Goal: Find specific page/section: Find specific page/section

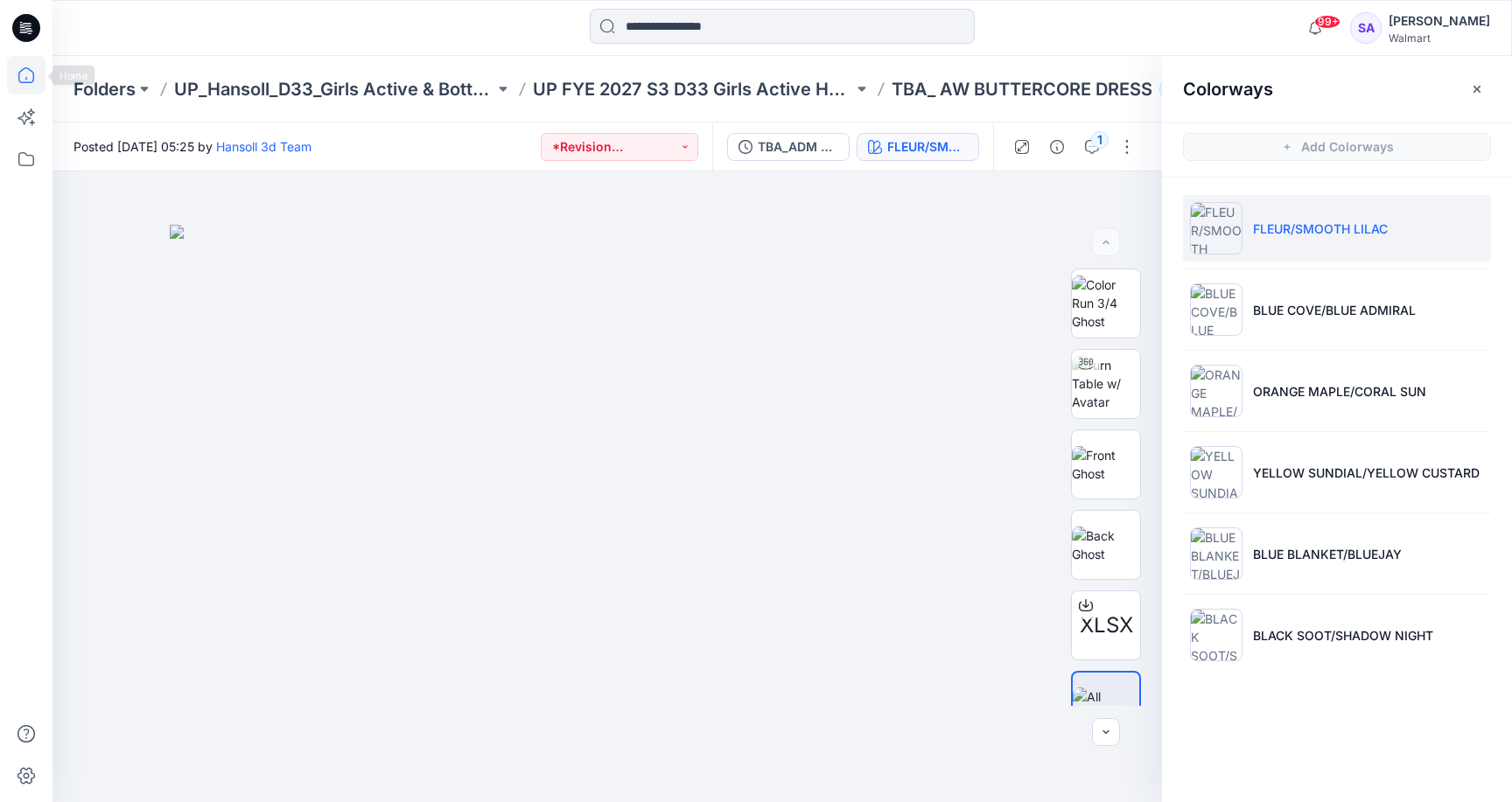
click at [26, 75] on icon at bounding box center [27, 75] width 39 height 39
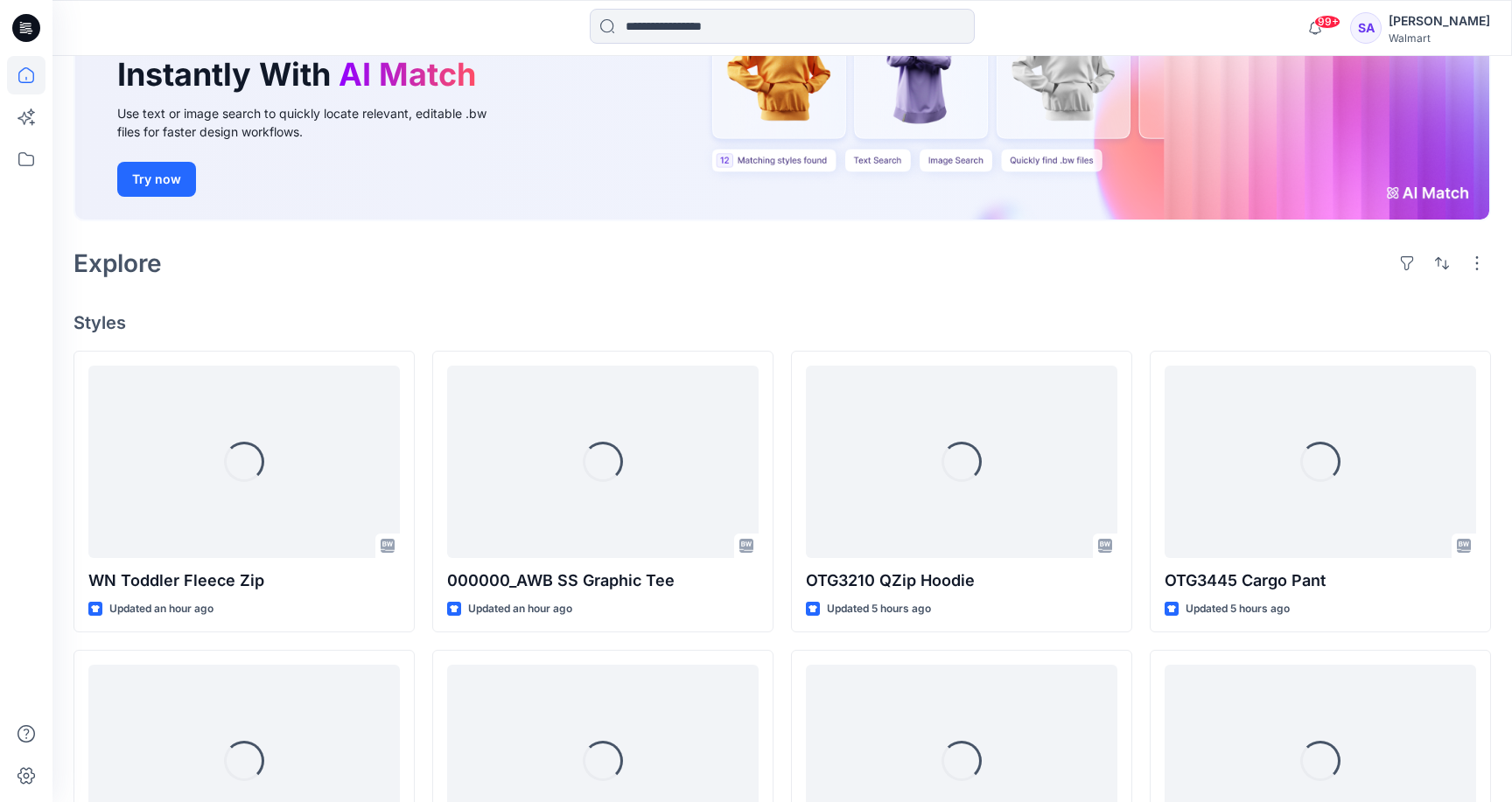
scroll to position [257, 0]
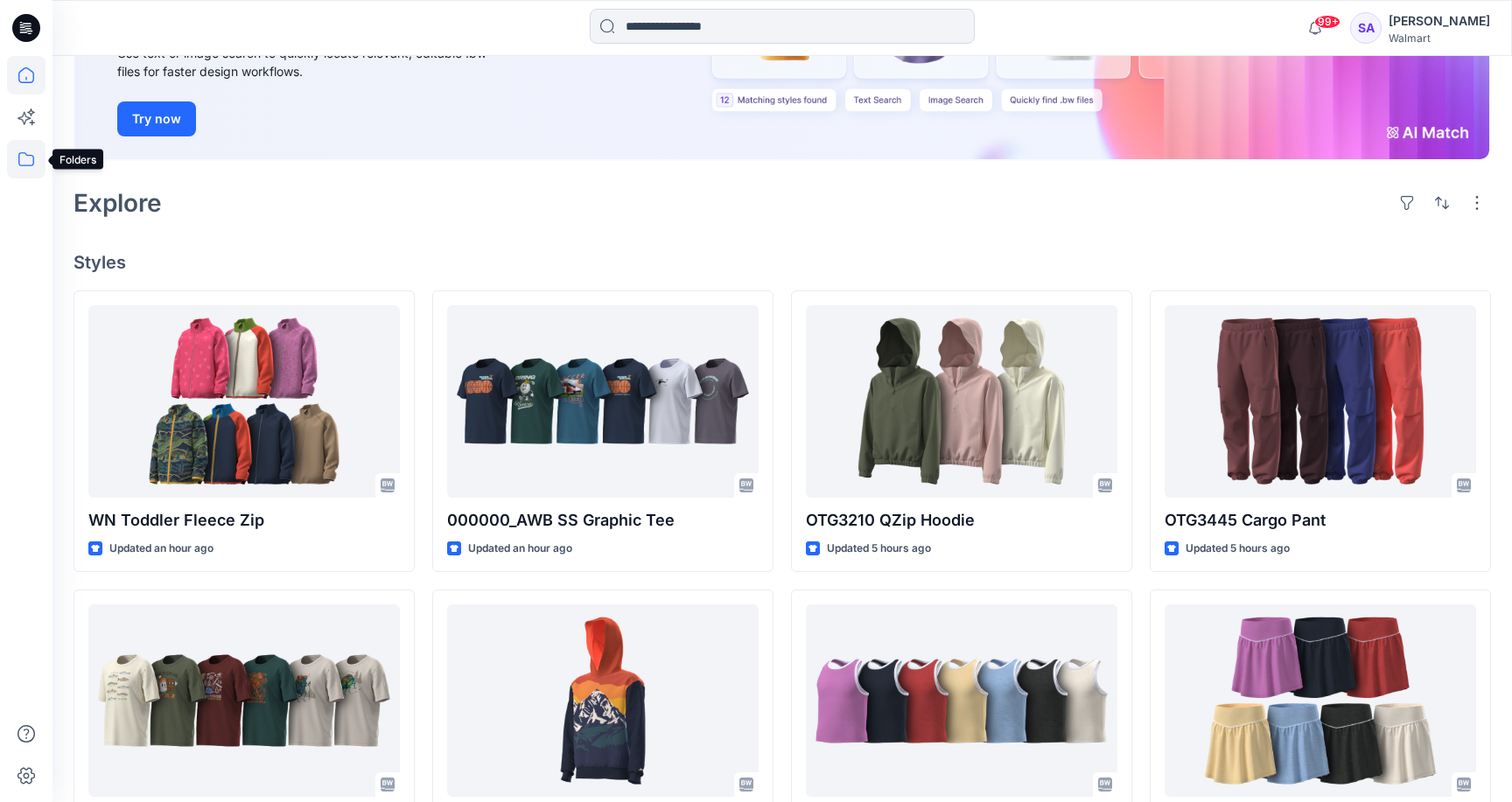
click at [23, 153] on icon at bounding box center [26, 158] width 16 height 14
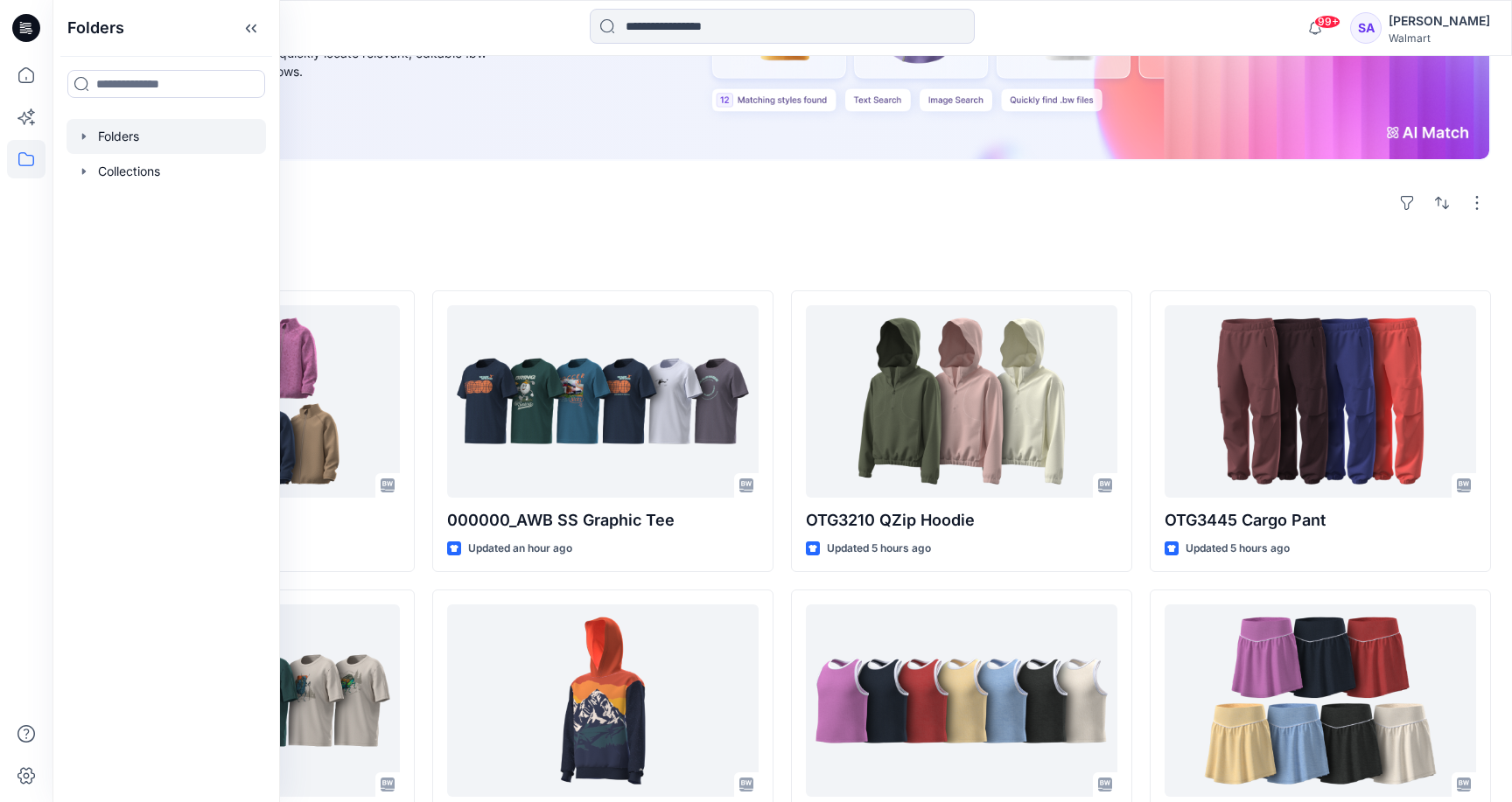
click at [133, 142] on div at bounding box center [166, 136] width 199 height 35
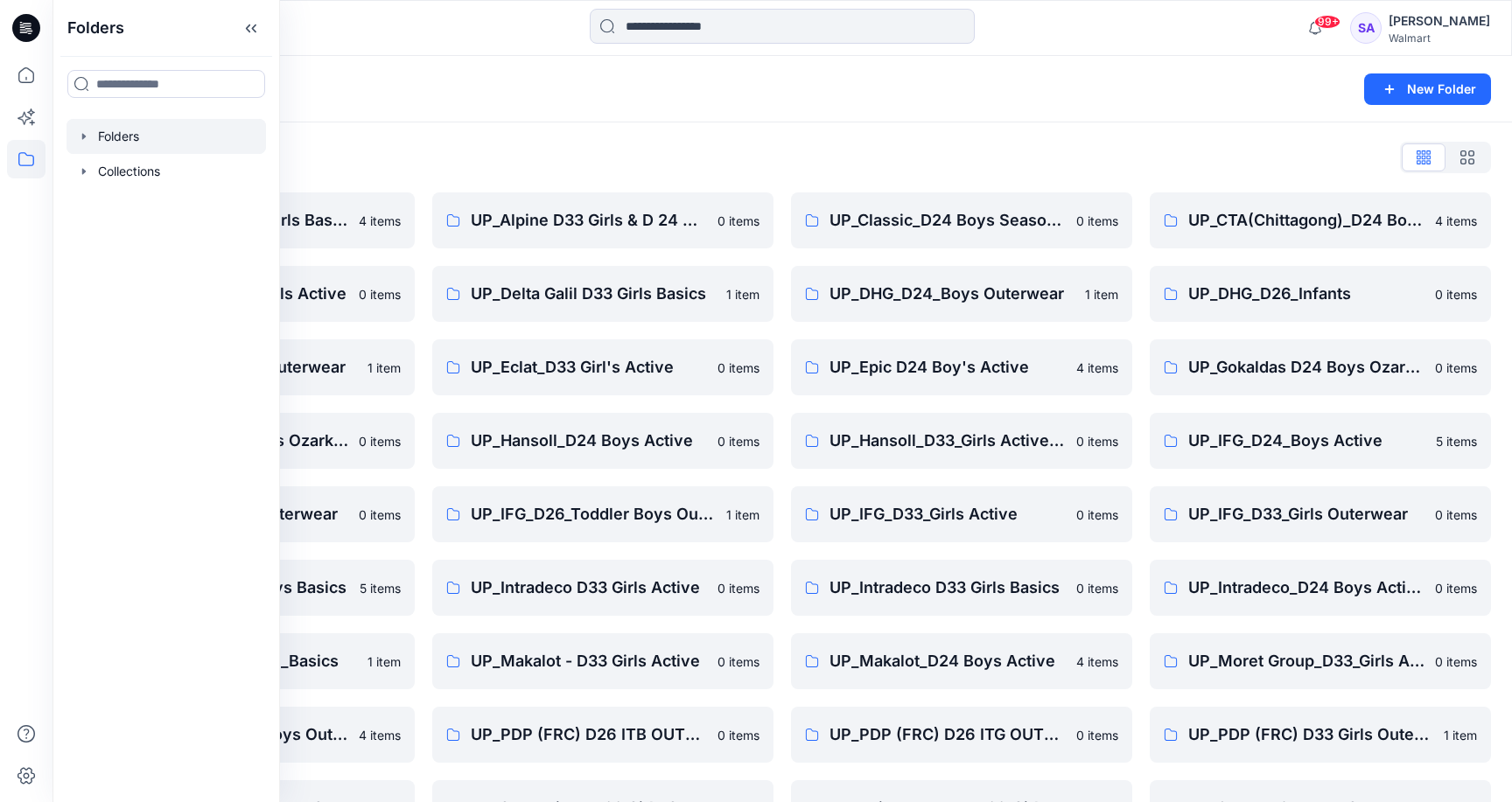
click at [667, 162] on div "Folders List" at bounding box center [782, 157] width 1418 height 28
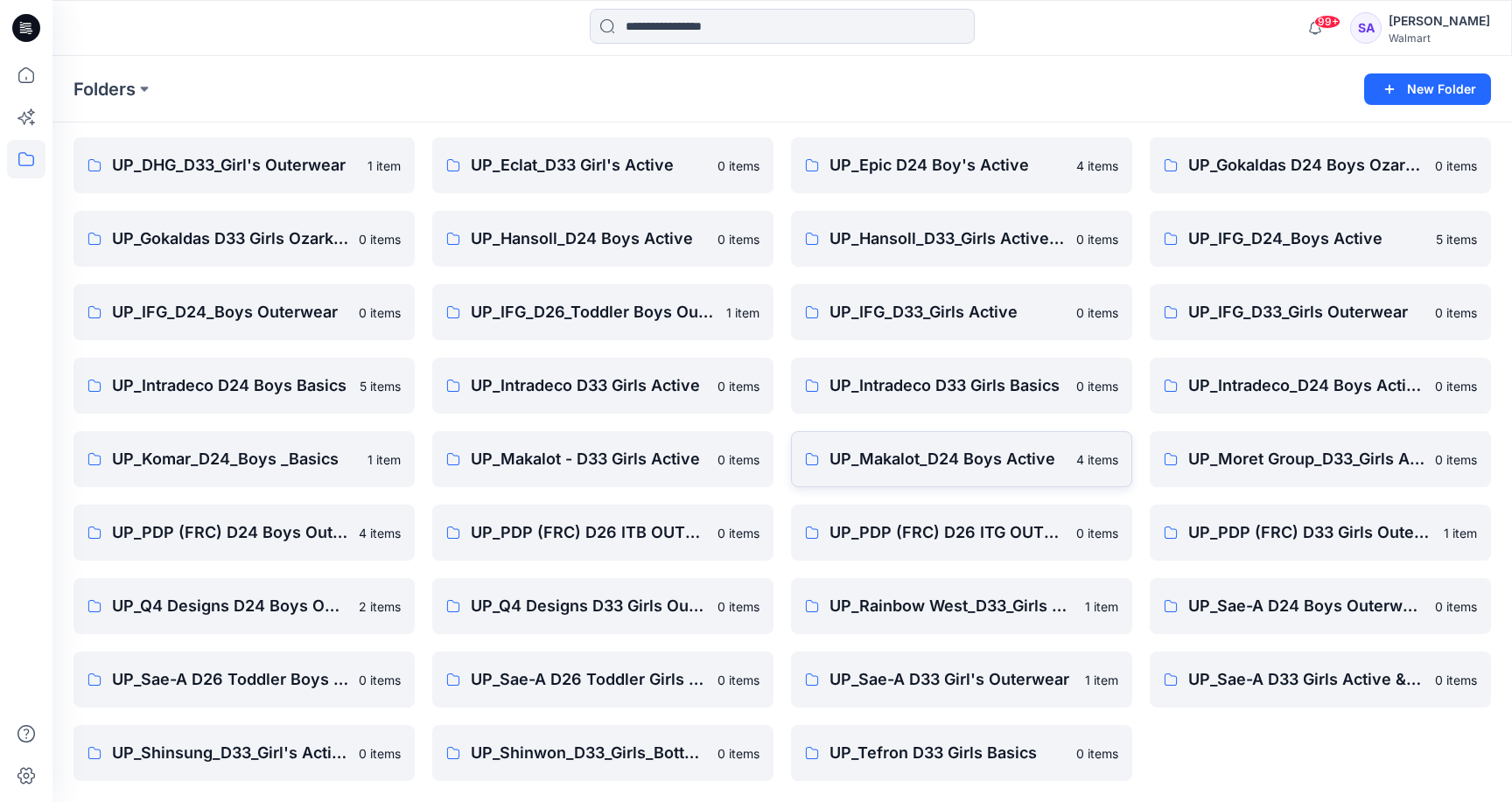
scroll to position [202, 0]
click at [1281, 683] on p "UP_Sae-A D33 Girls Active & Bottoms" at bounding box center [1317, 679] width 260 height 24
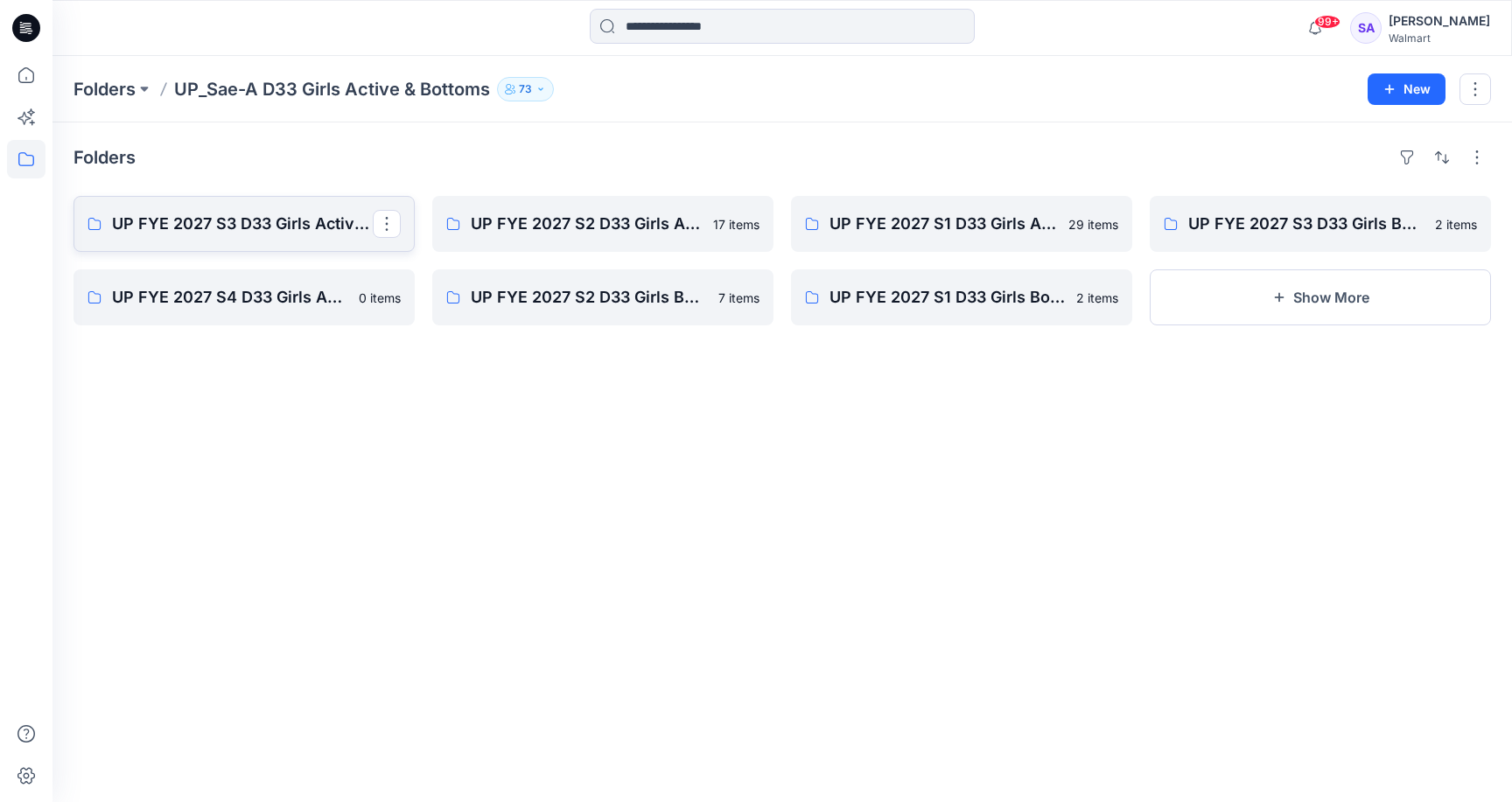
click at [257, 209] on link "UP FYE 2027 S3 D33 Girls Active Sae-A" at bounding box center [244, 224] width 341 height 56
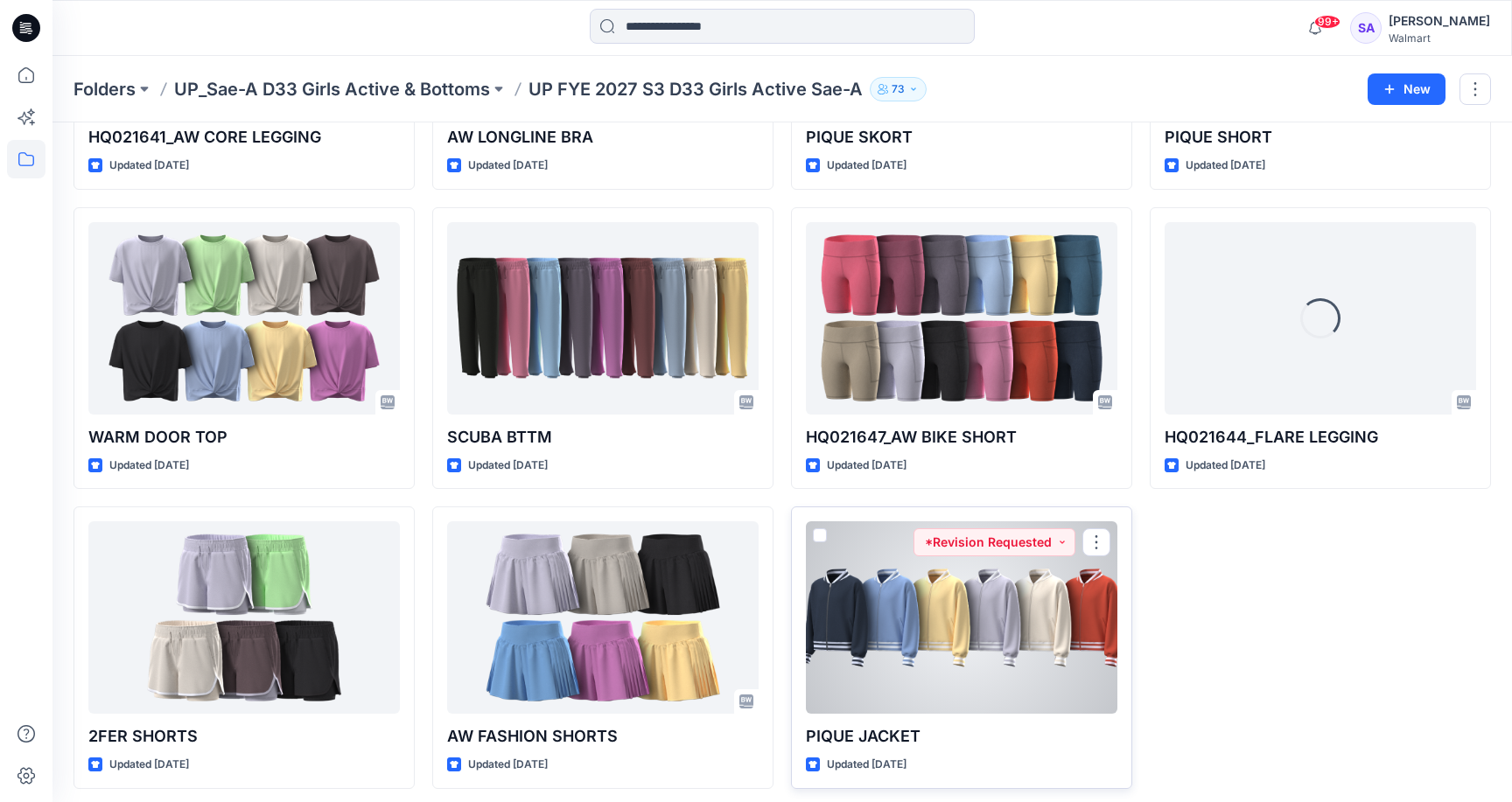
scroll to position [1186, 0]
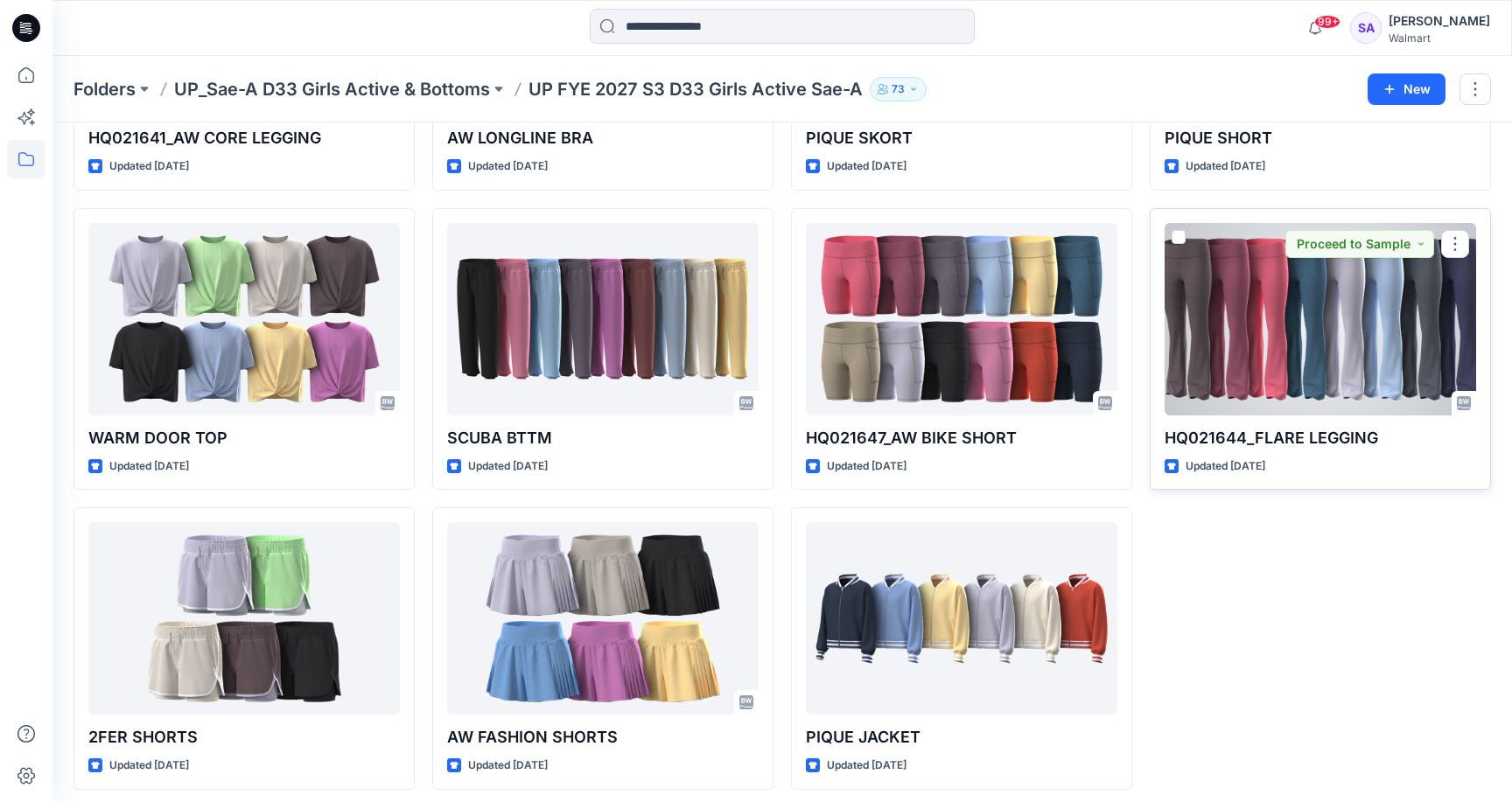
click at [1242, 315] on div at bounding box center [1320, 320] width 311 height 193
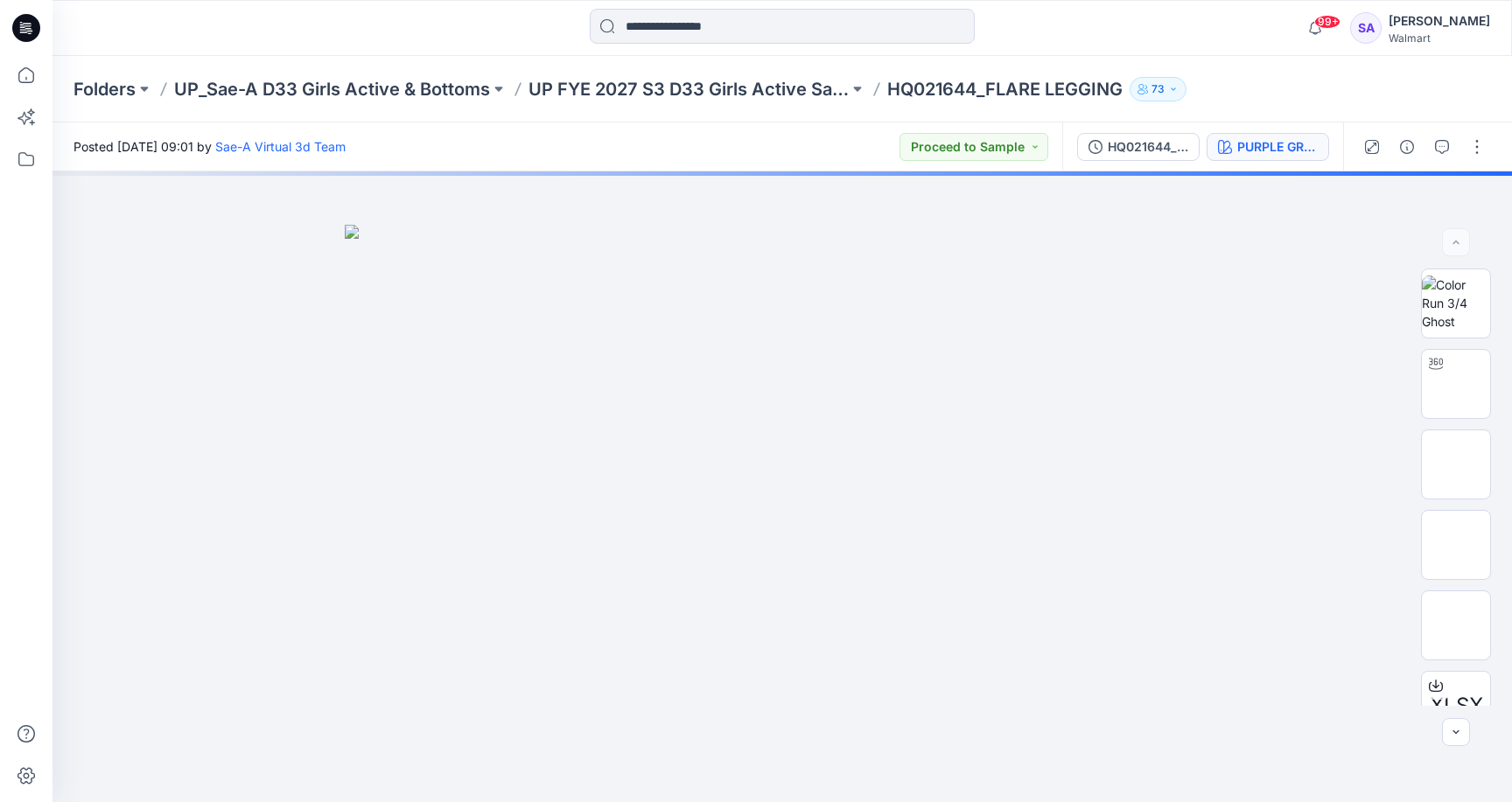
click at [1302, 146] on div "PURPLE GRANITE" at bounding box center [1277, 146] width 81 height 19
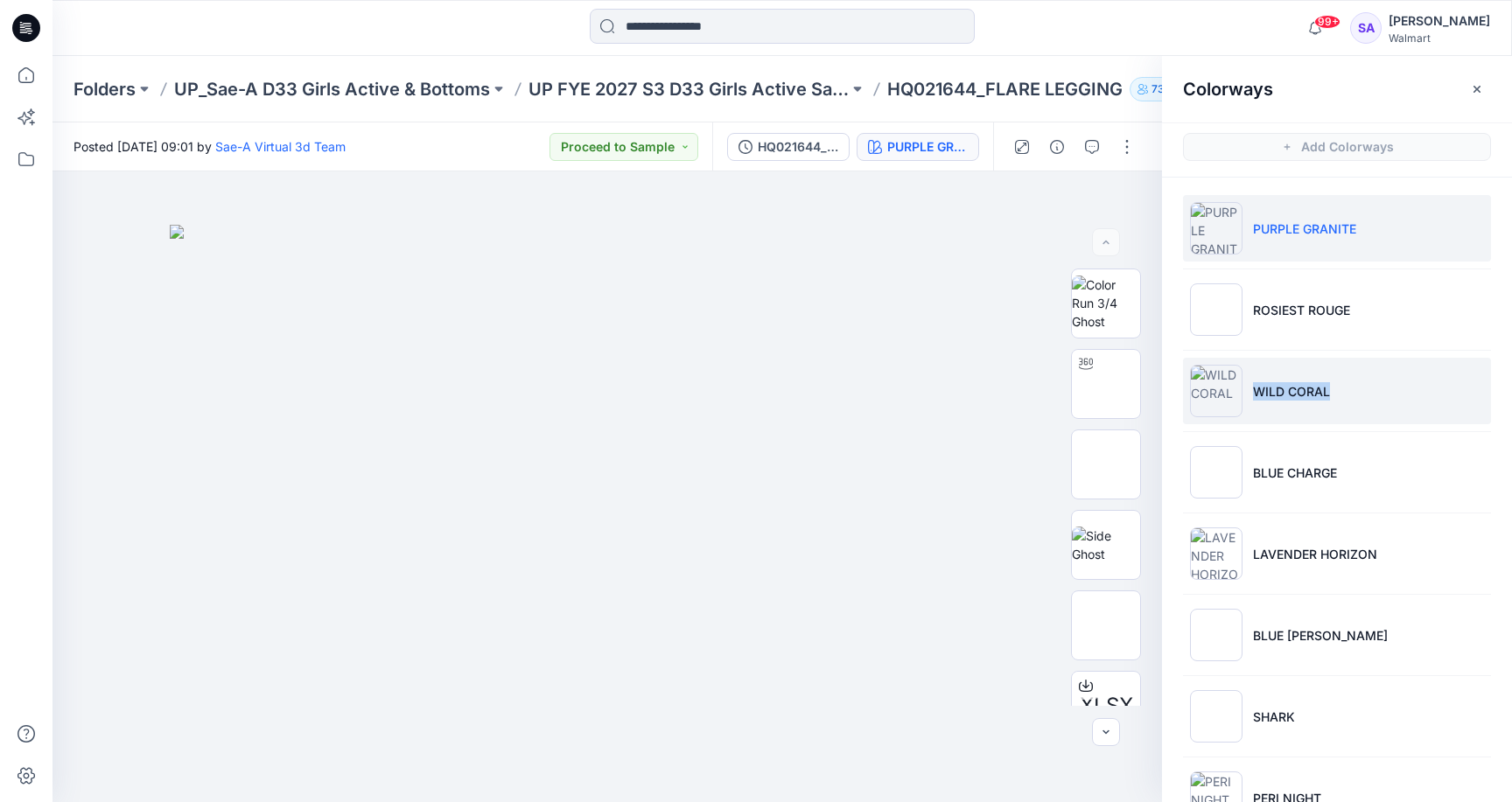
click at [1325, 382] on p "WILD CORAL" at bounding box center [1291, 392] width 77 height 19
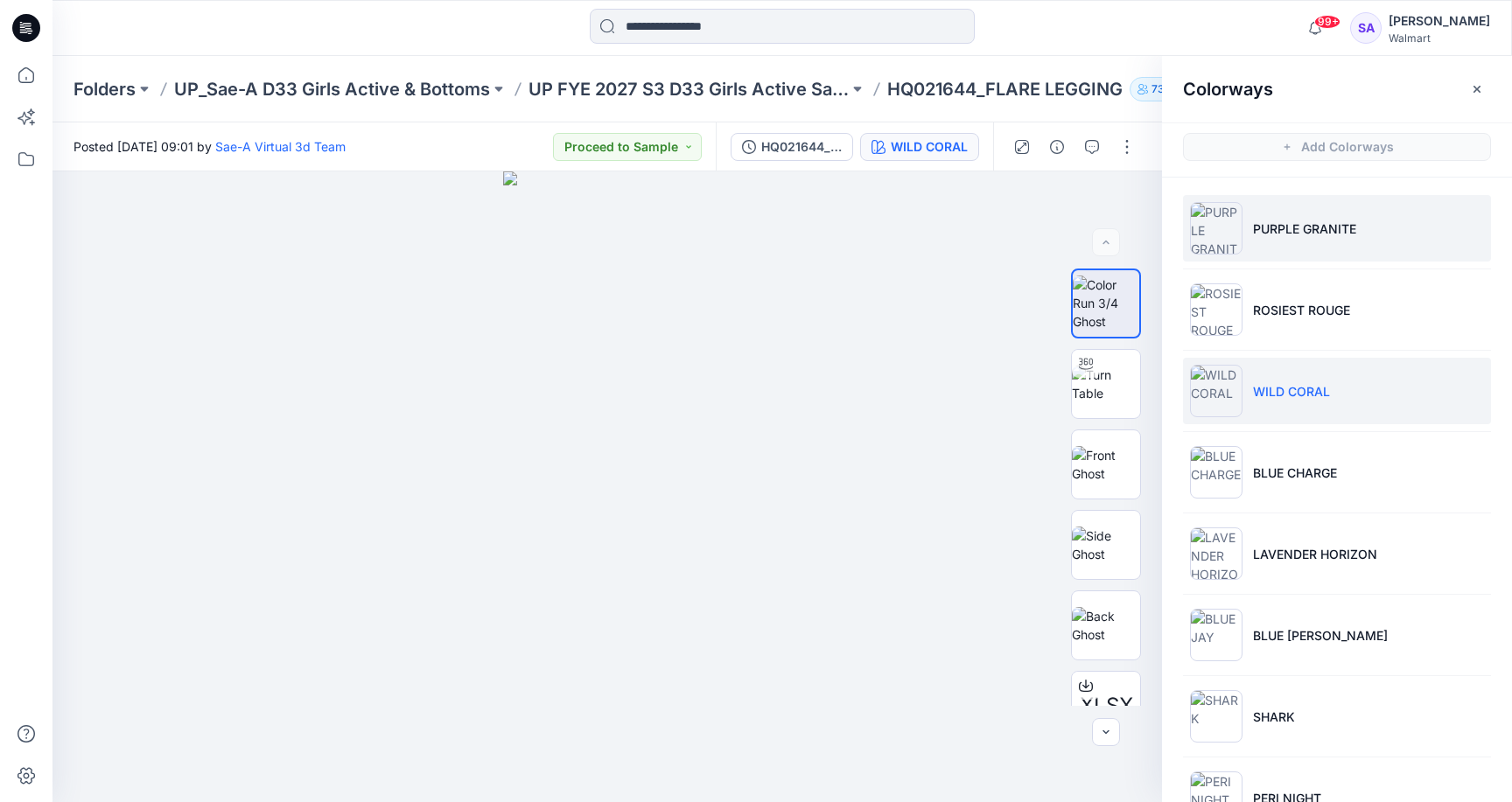
click at [1287, 229] on p "PURPLE GRANITE" at bounding box center [1304, 229] width 103 height 19
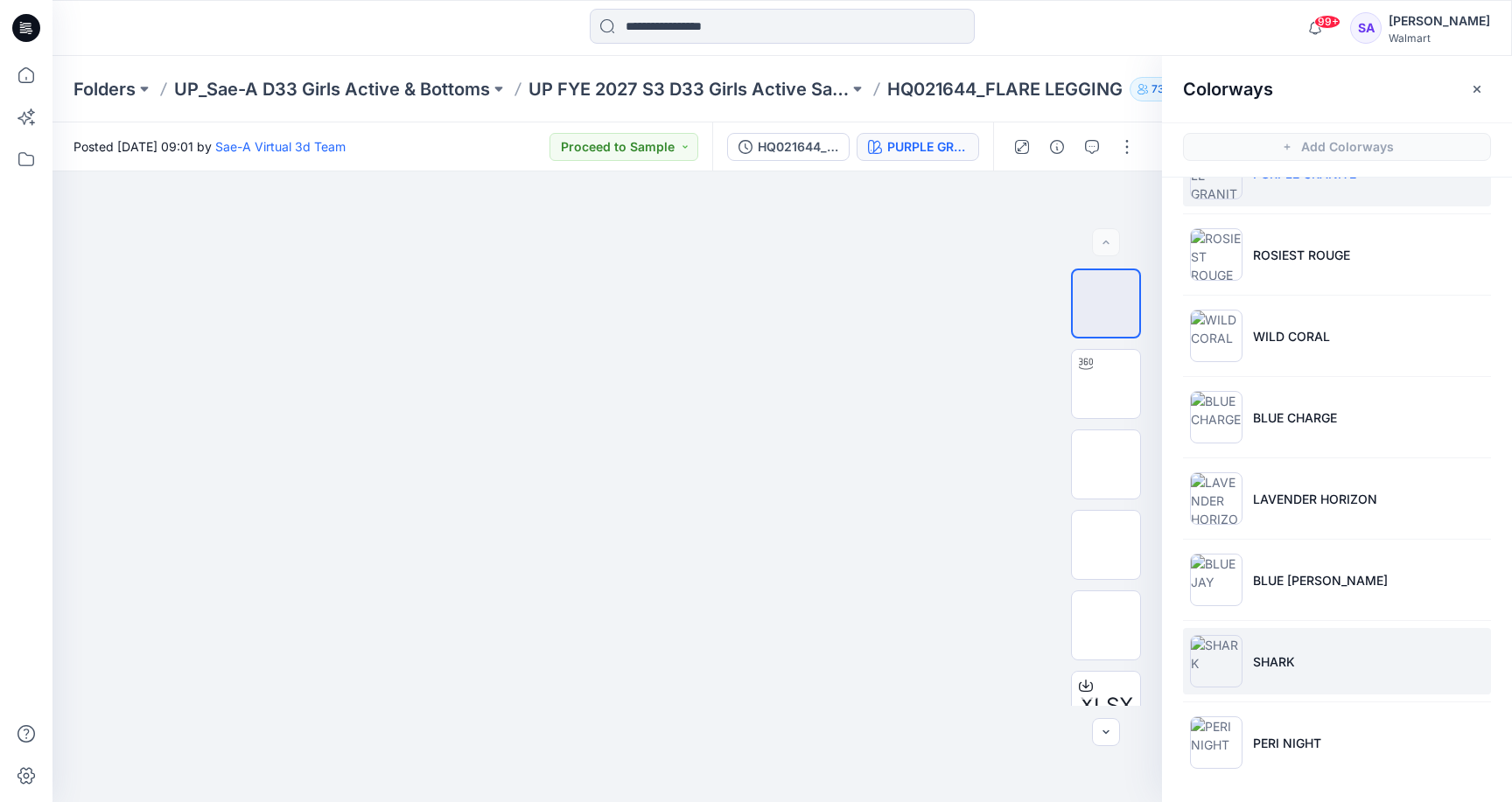
scroll to position [55, 0]
click at [1273, 646] on li "SHARK" at bounding box center [1337, 661] width 308 height 67
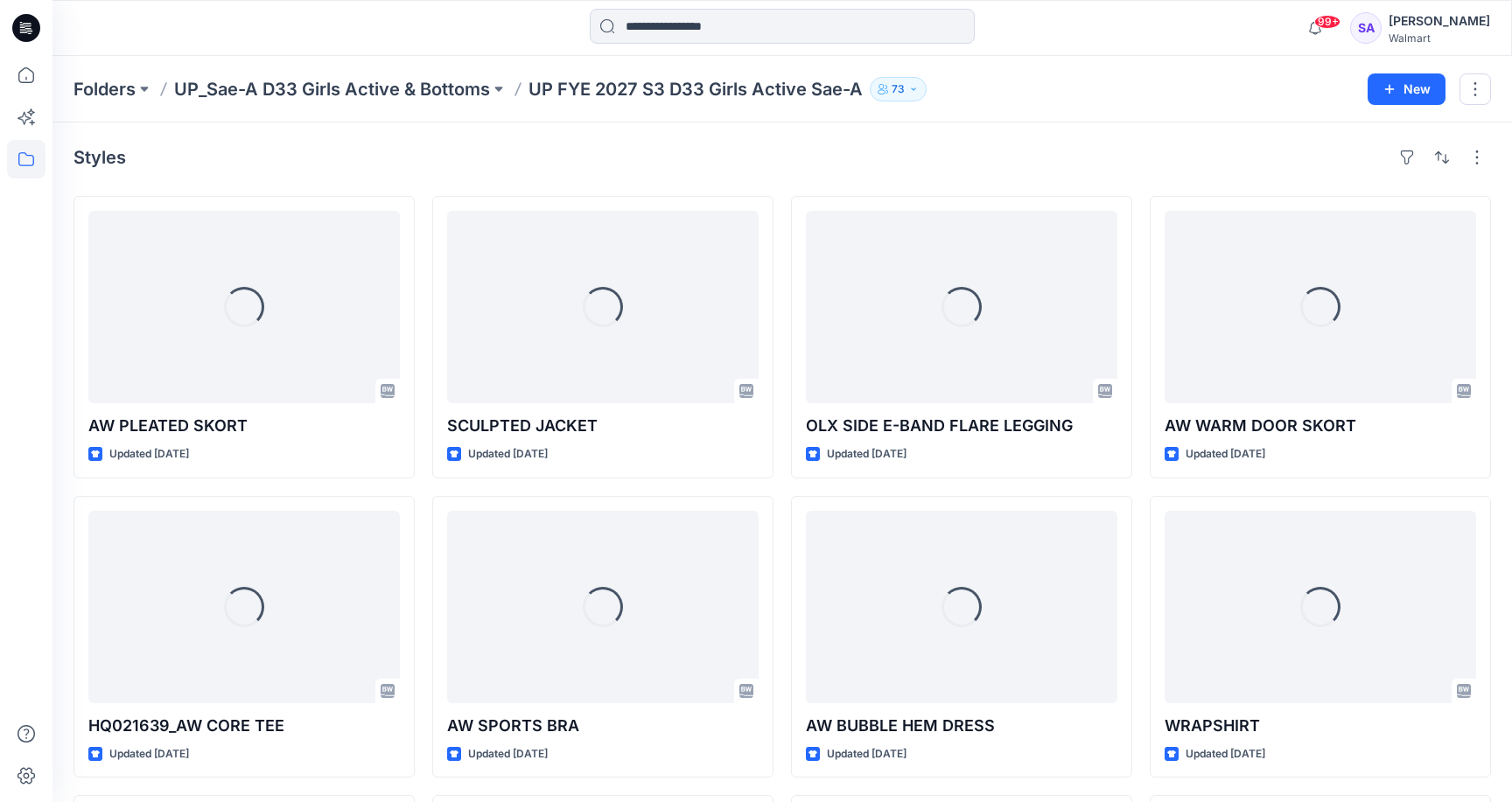
scroll to position [1186, 0]
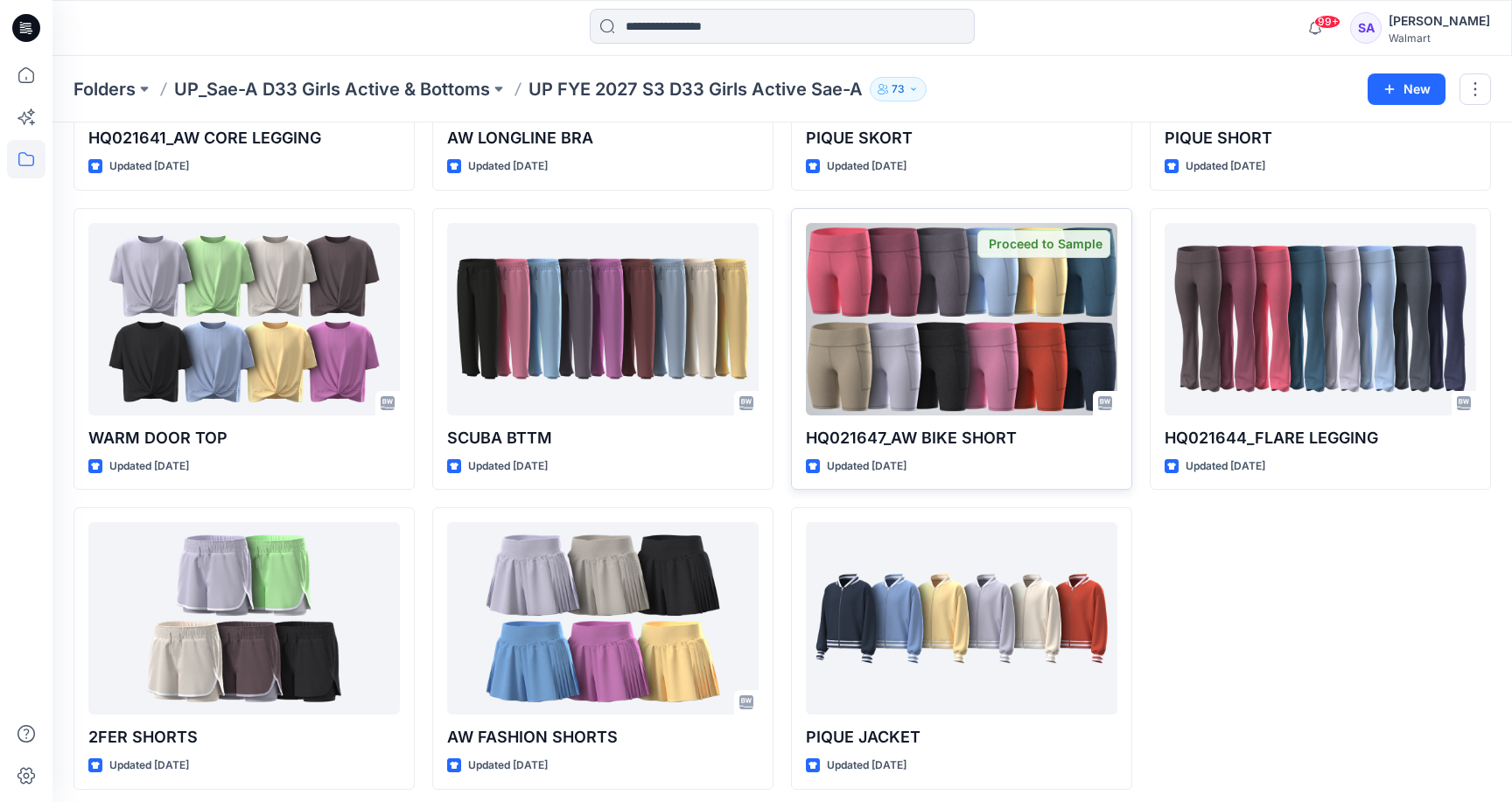
click at [999, 352] on div at bounding box center [962, 320] width 311 height 193
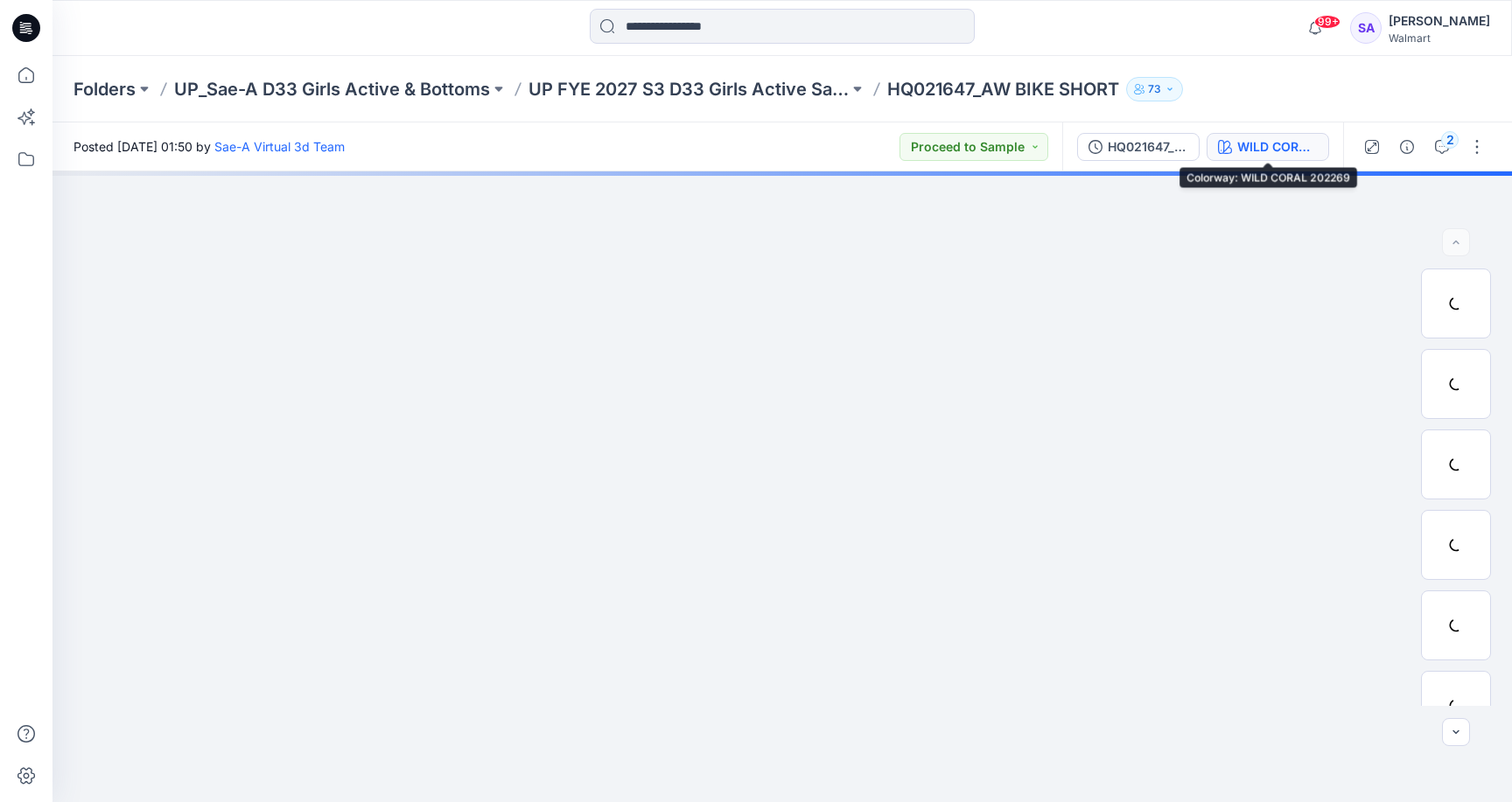
click at [1279, 148] on div "WILD CORAL 202269" at bounding box center [1277, 146] width 81 height 19
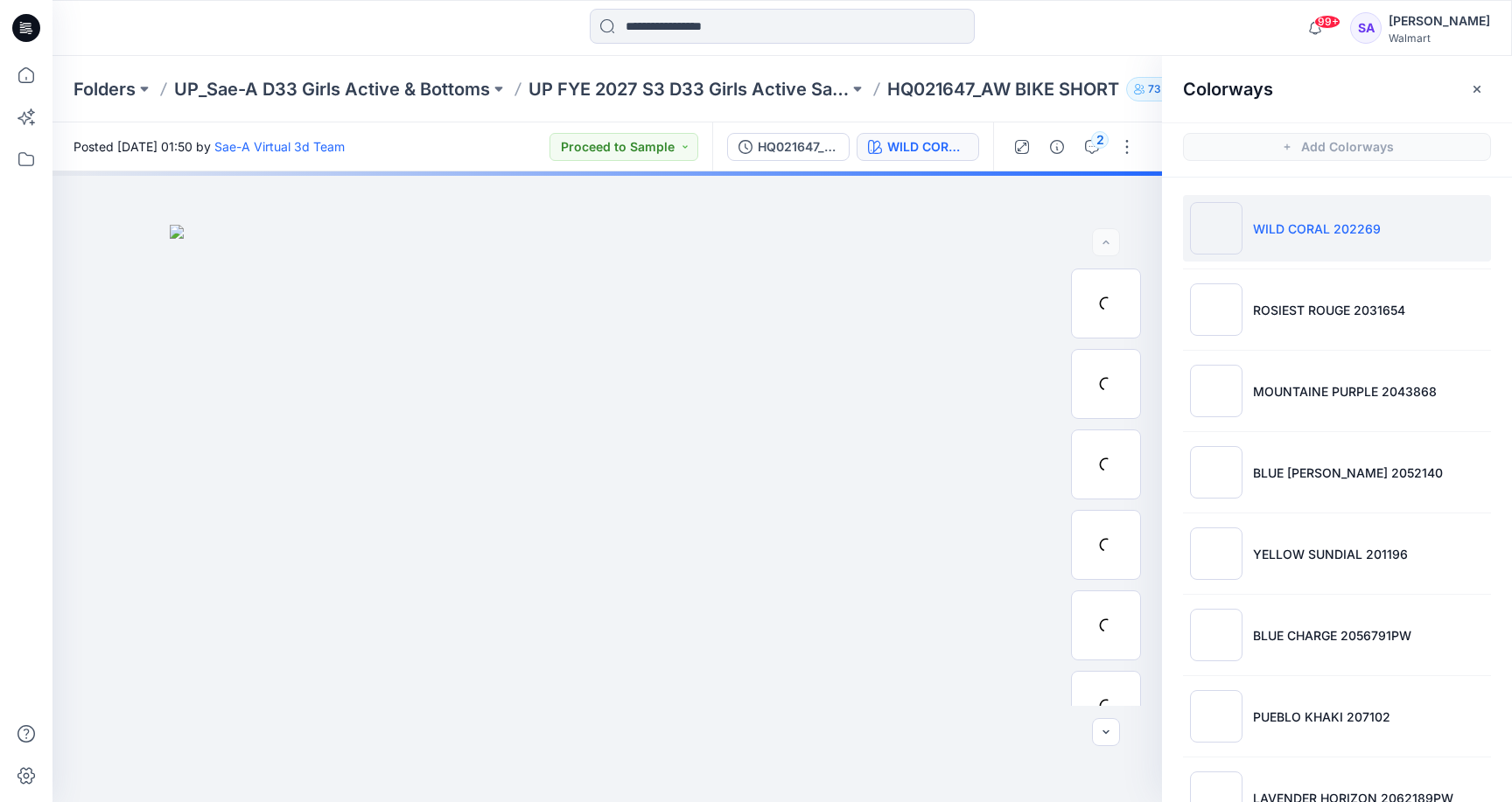
click at [1336, 232] on p "WILD CORAL 202269" at bounding box center [1317, 229] width 128 height 19
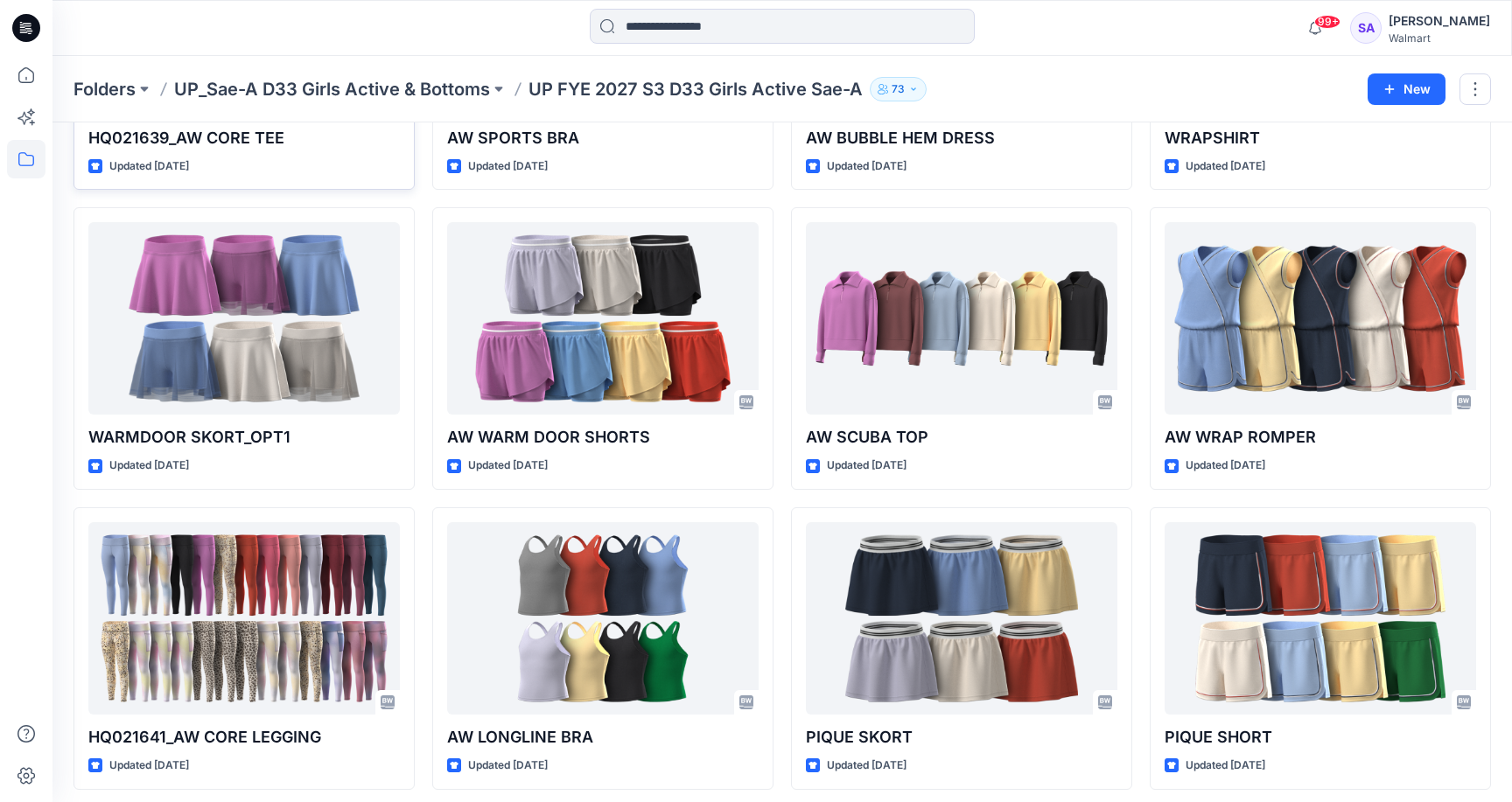
scroll to position [625, 0]
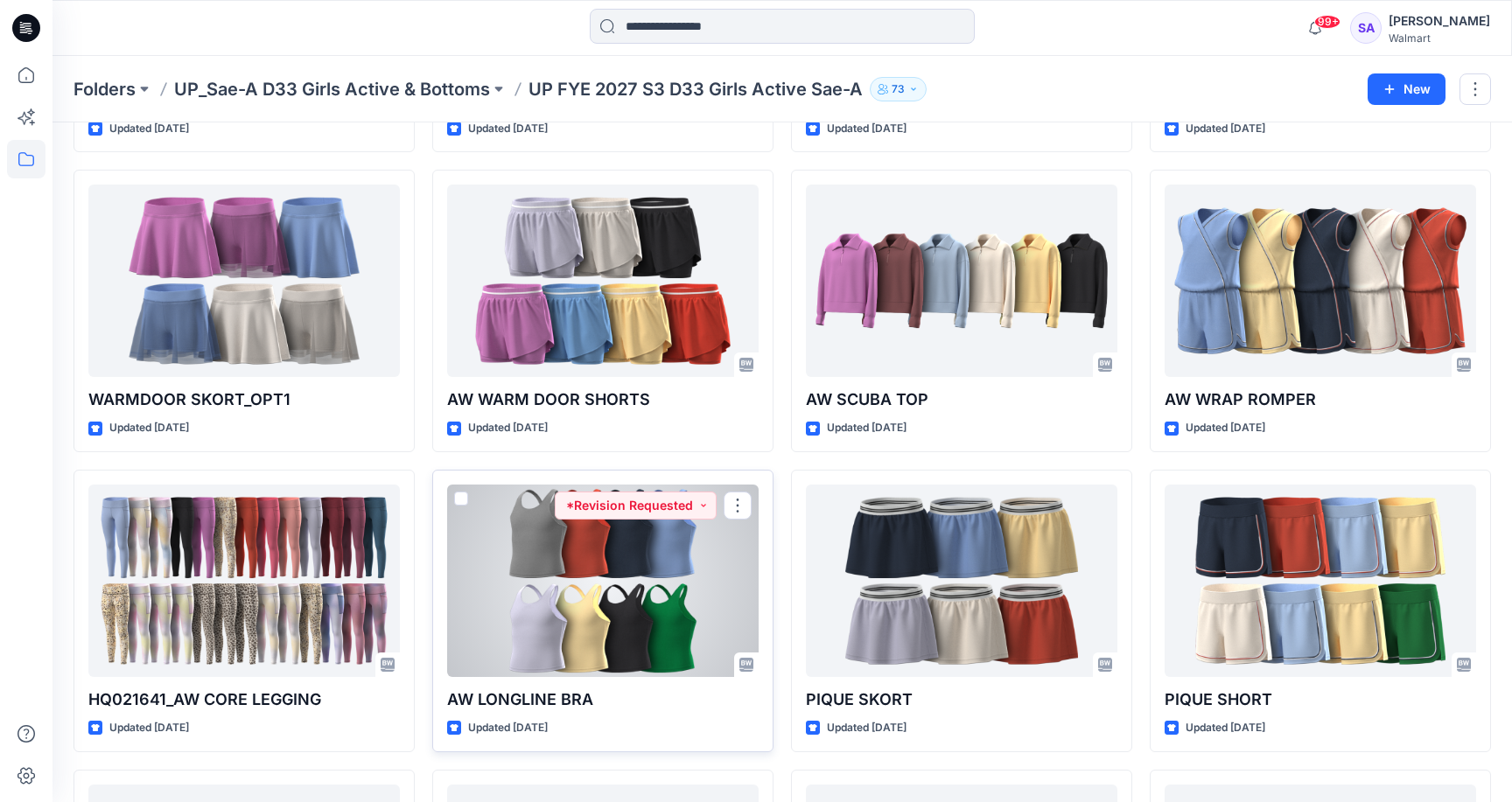
click at [617, 574] on div at bounding box center [603, 581] width 311 height 193
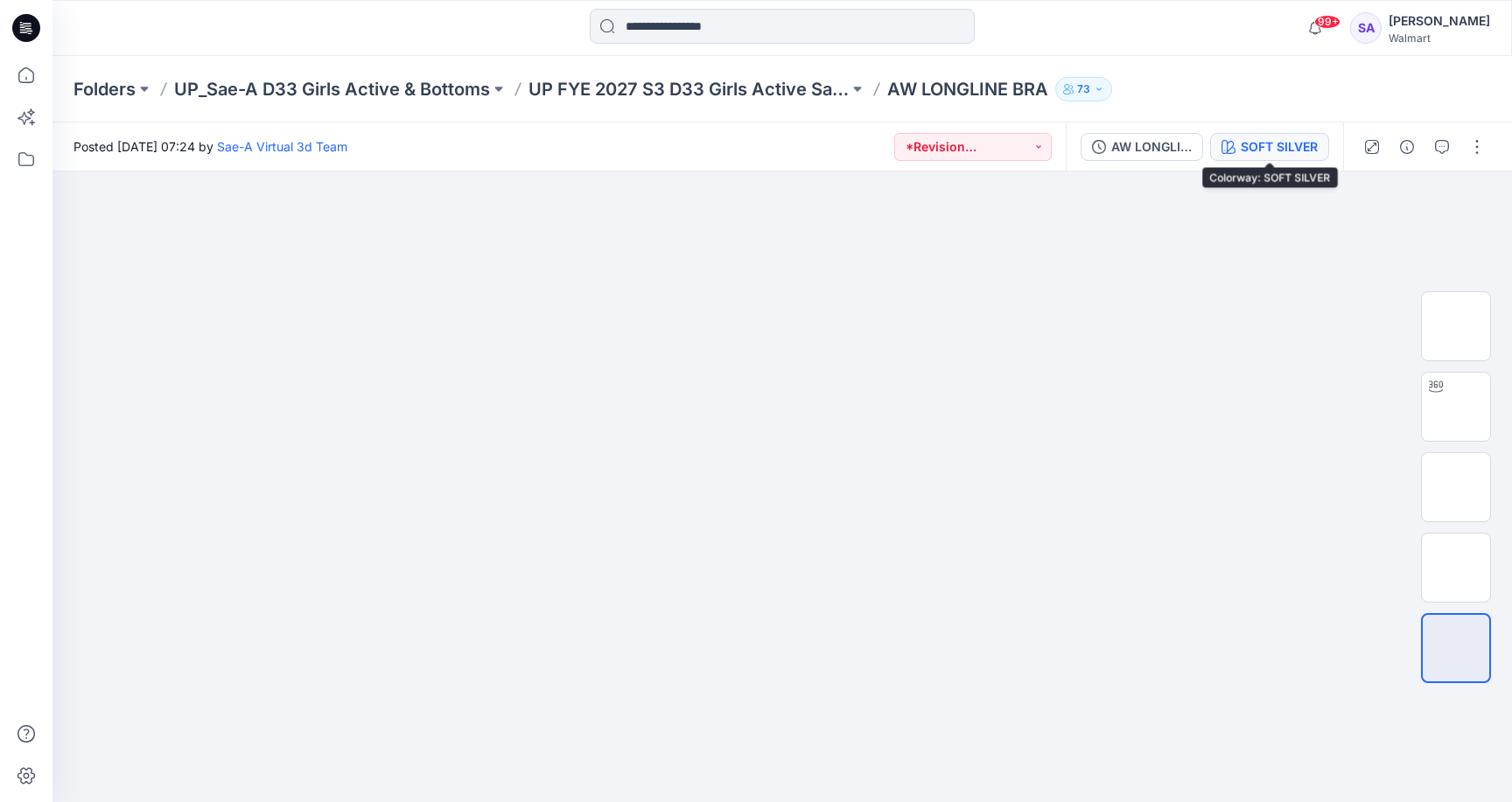
click at [1286, 143] on div "SOFT SILVER" at bounding box center [1279, 146] width 77 height 19
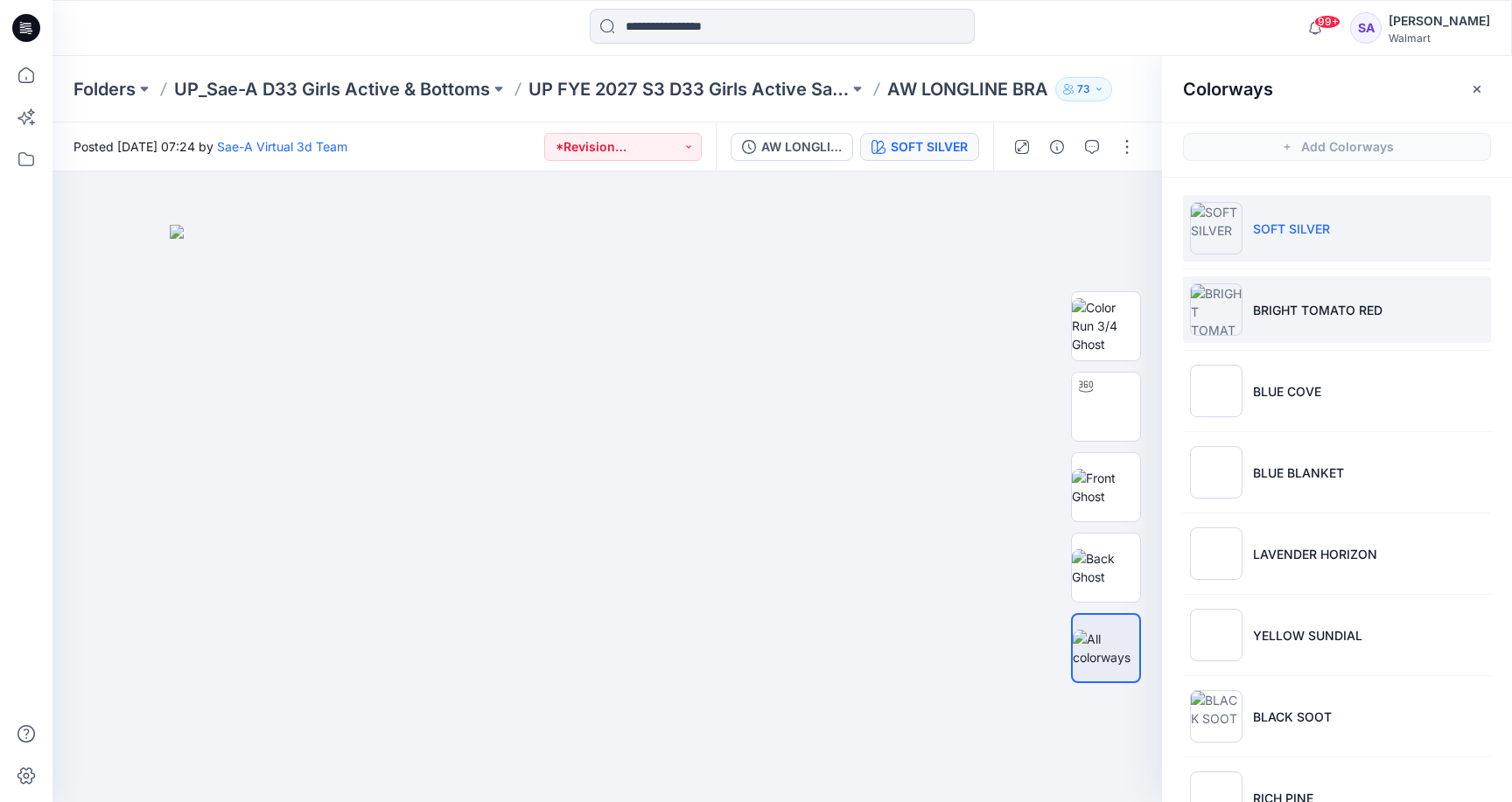
click at [1273, 310] on p "BRIGHT TOMATO RED" at bounding box center [1317, 310] width 130 height 19
